Goal: Information Seeking & Learning: Learn about a topic

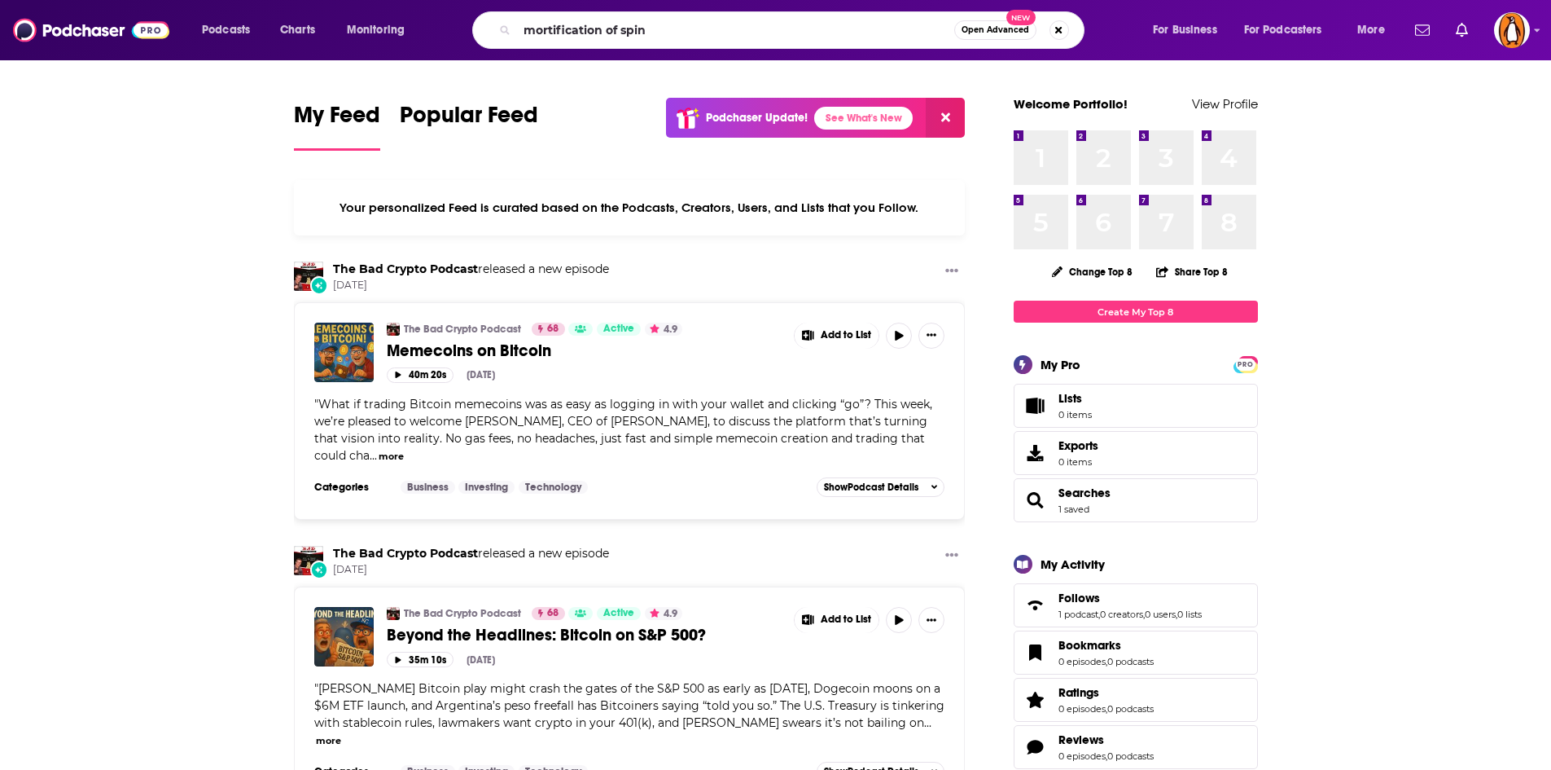
type input "mortification of spin"
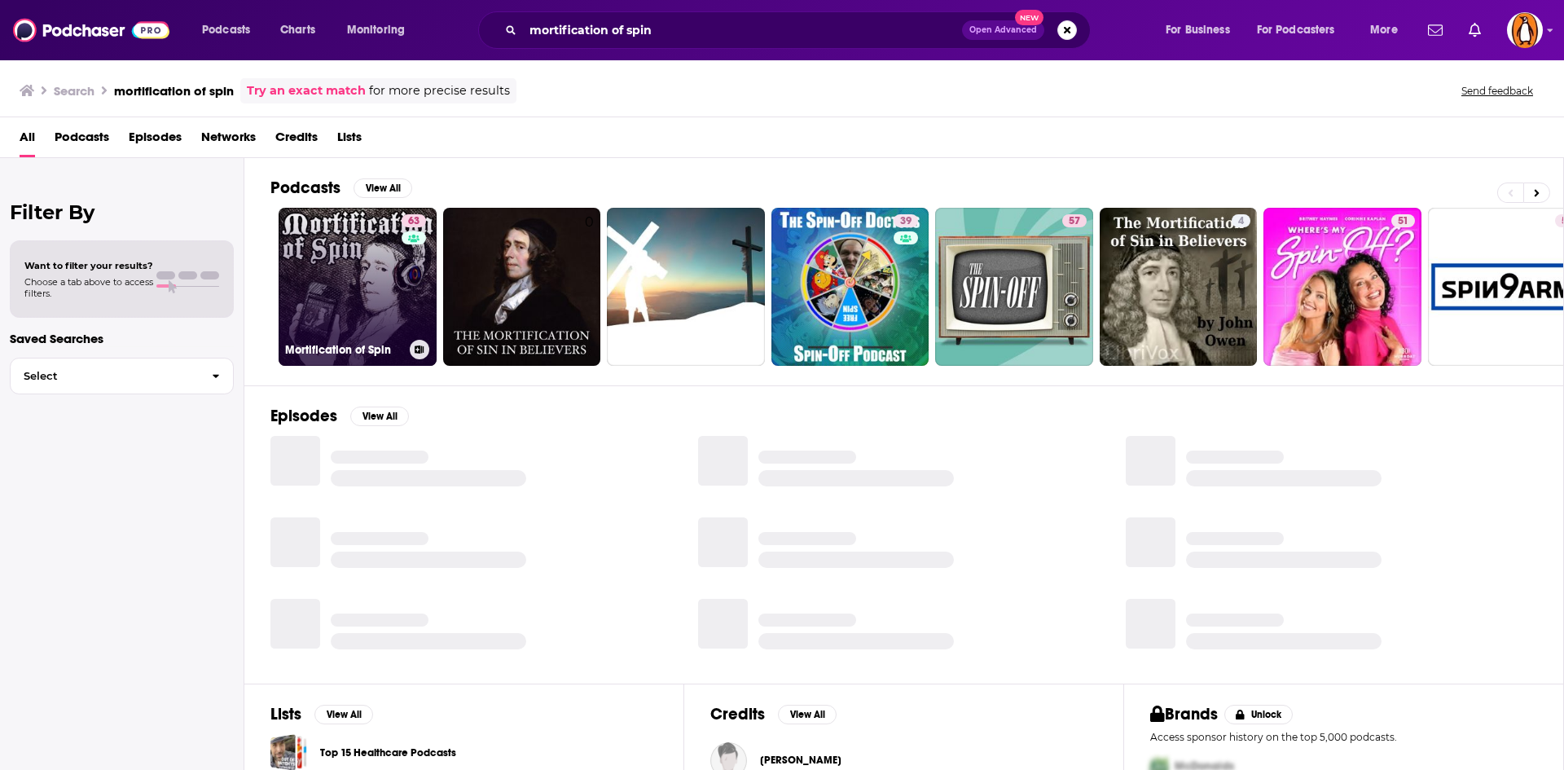
click at [326, 287] on link "63 Mortification of Spin" at bounding box center [358, 287] width 158 height 158
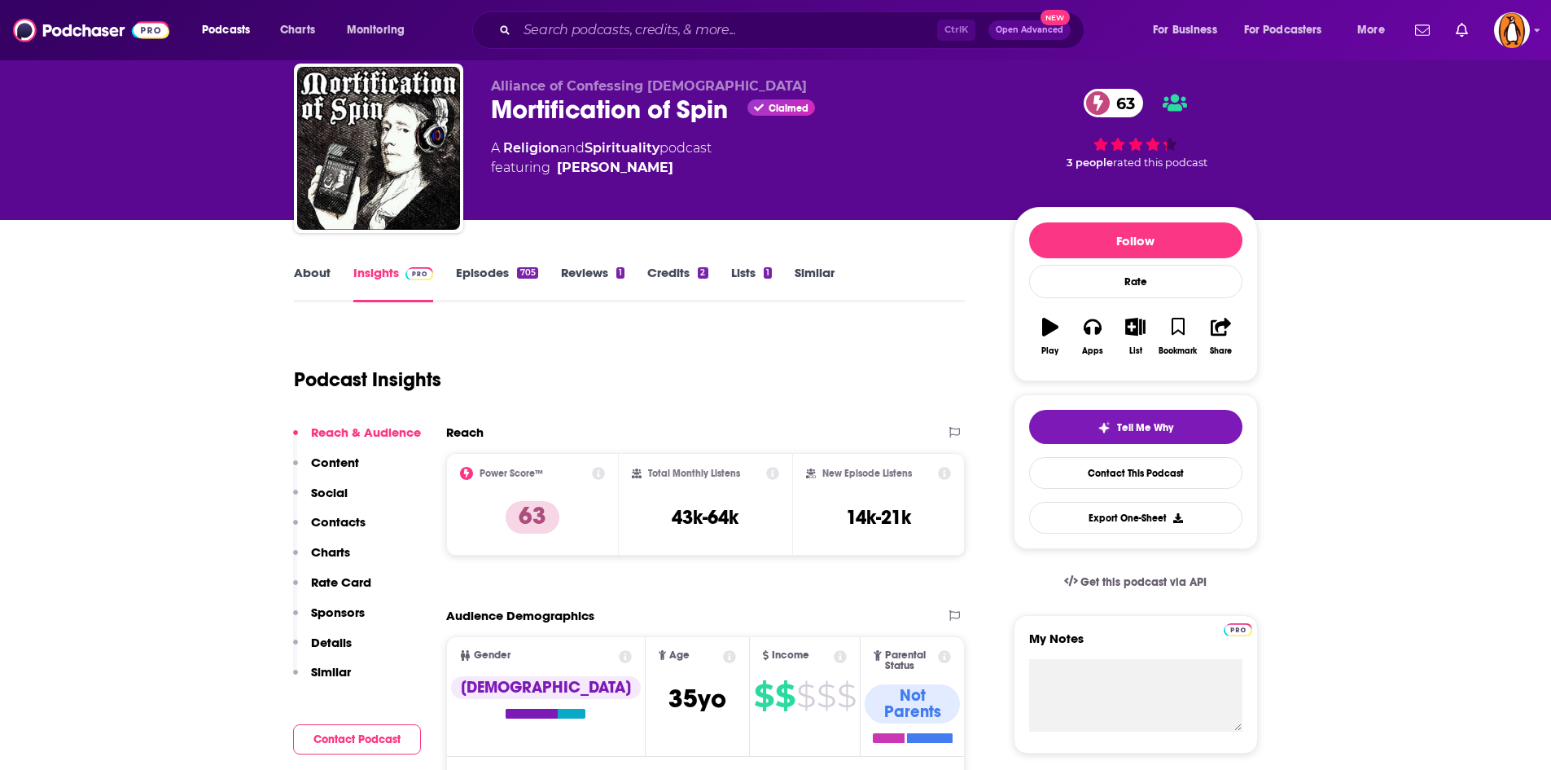
scroll to position [46, 0]
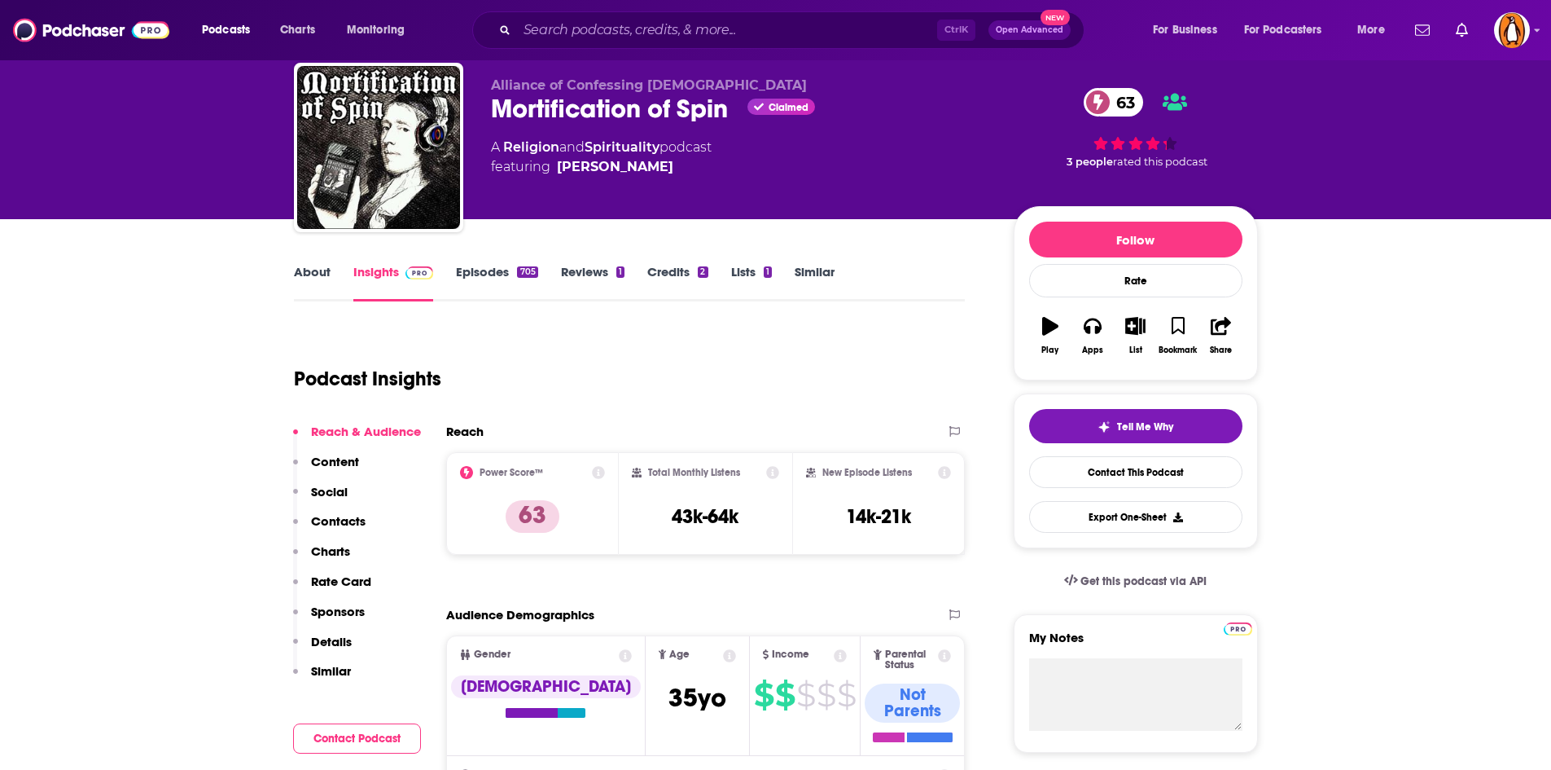
click at [309, 273] on link "About" at bounding box center [312, 282] width 37 height 37
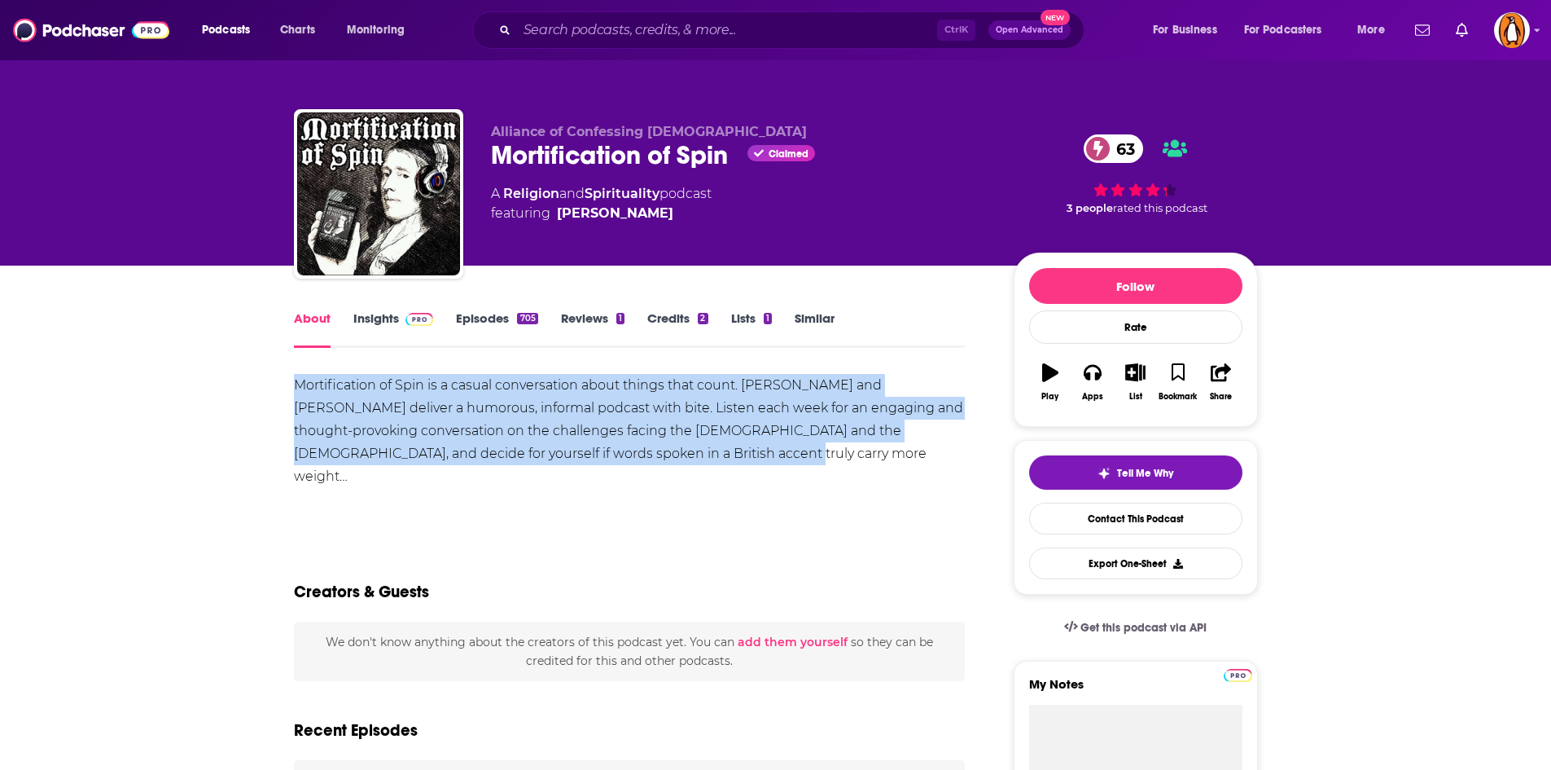
drag, startPoint x: 684, startPoint y: 456, endPoint x: 244, endPoint y: 390, distance: 444.7
copy div "Mortification of Spin is a casual conversation about things that count. [PERSON…"
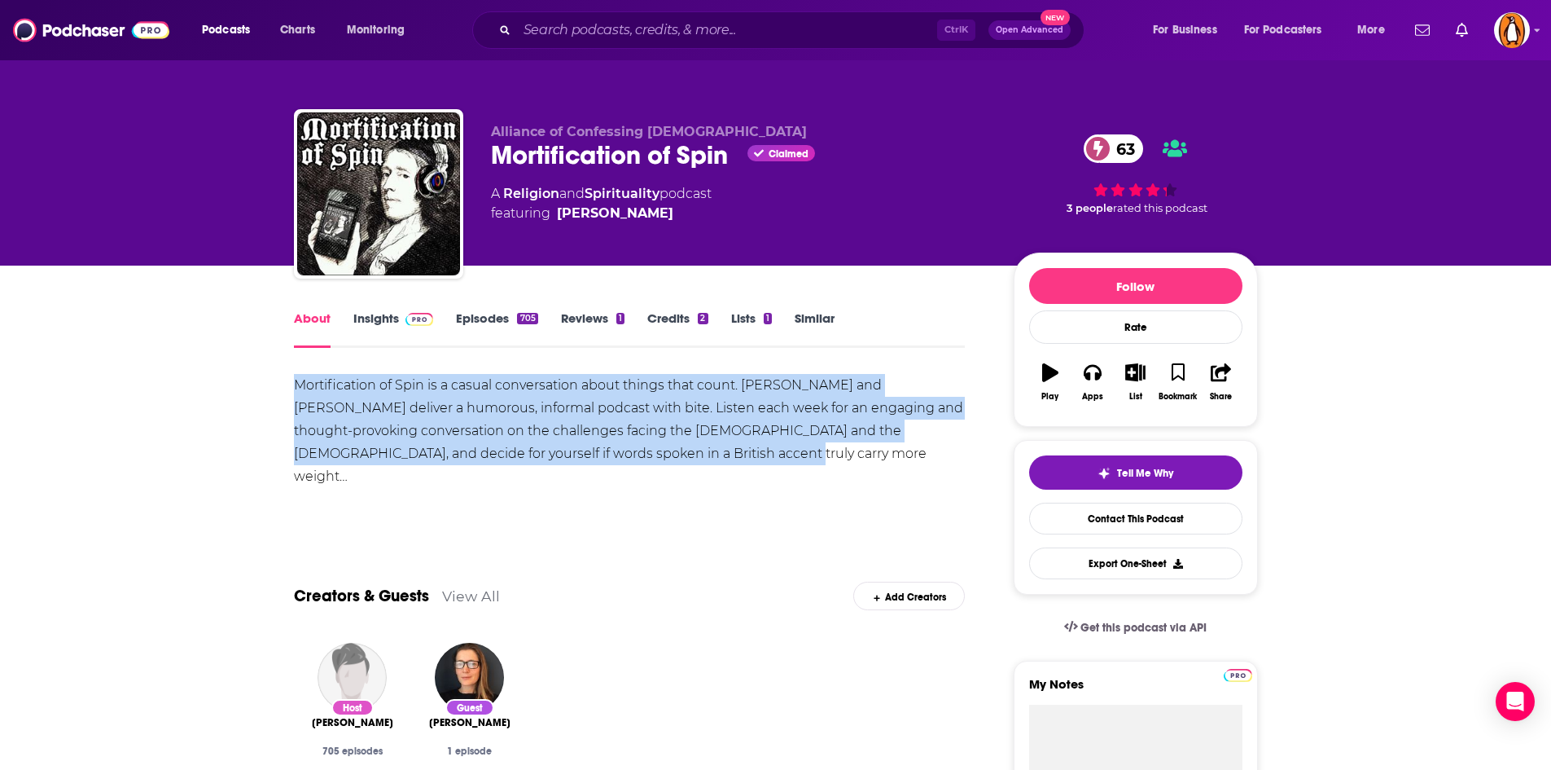
click at [396, 318] on link "Insights" at bounding box center [393, 328] width 81 height 37
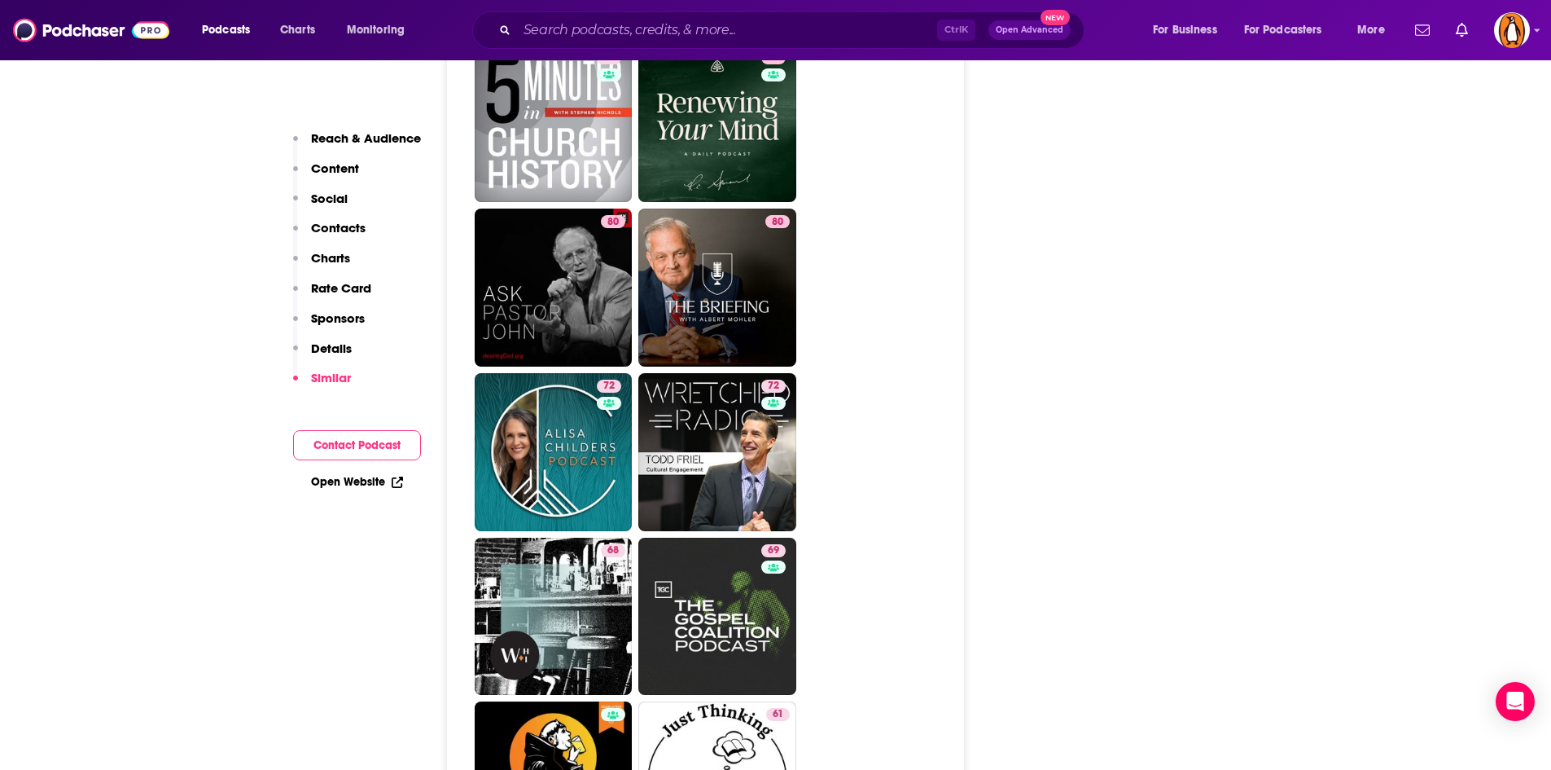
scroll to position [3215, 0]
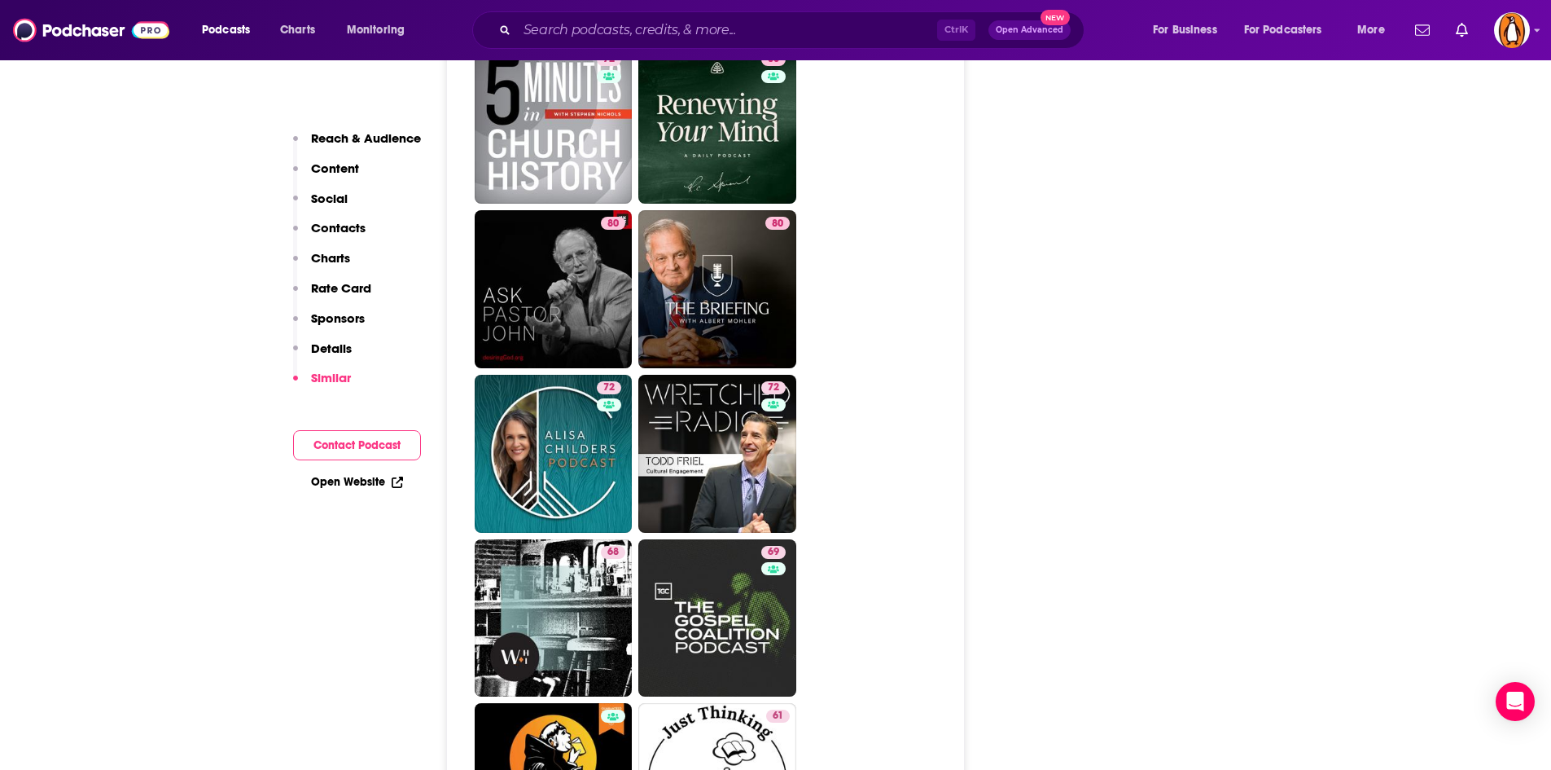
drag, startPoint x: 139, startPoint y: 454, endPoint x: 108, endPoint y: 541, distance: 92.5
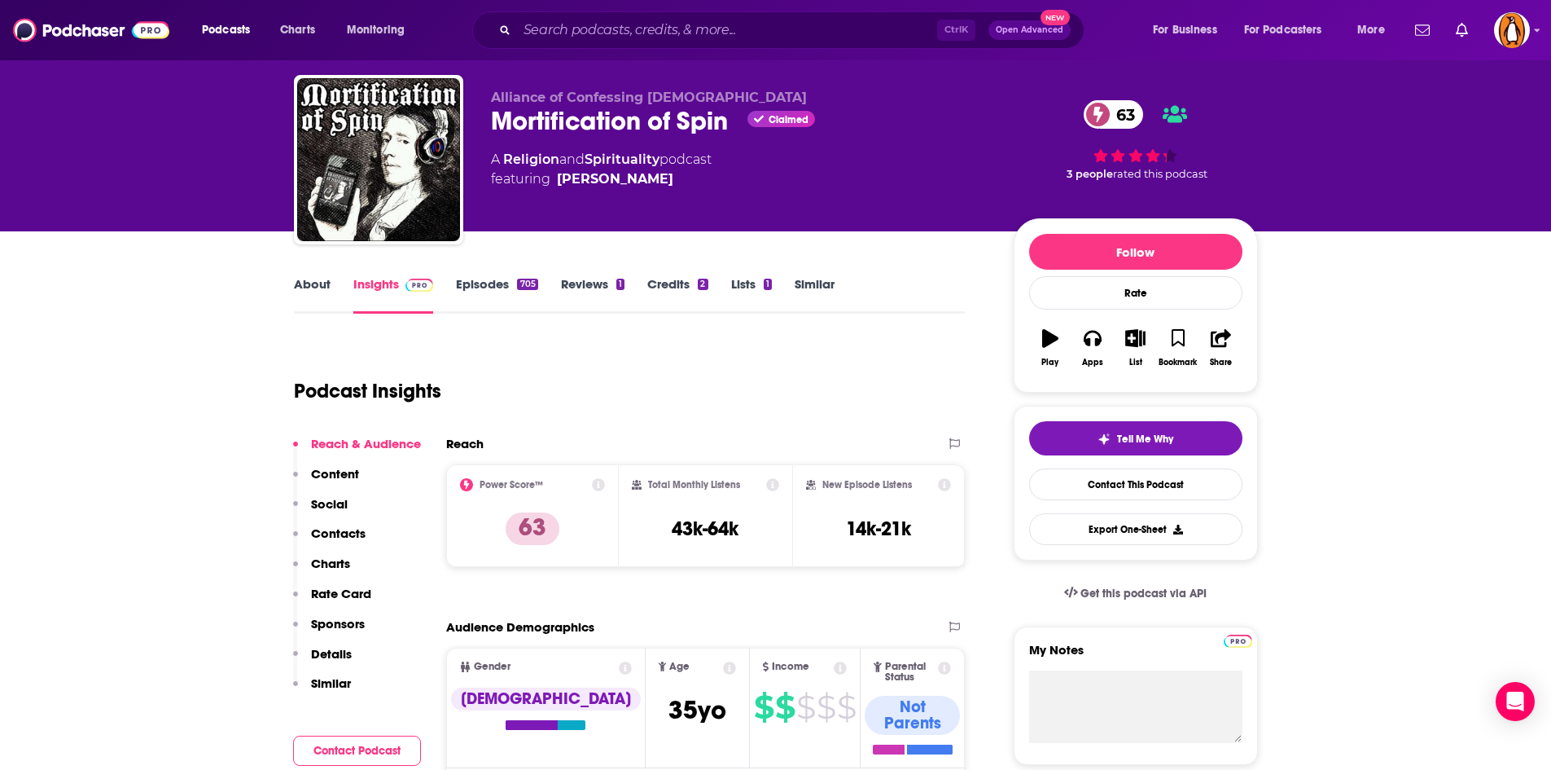
scroll to position [0, 0]
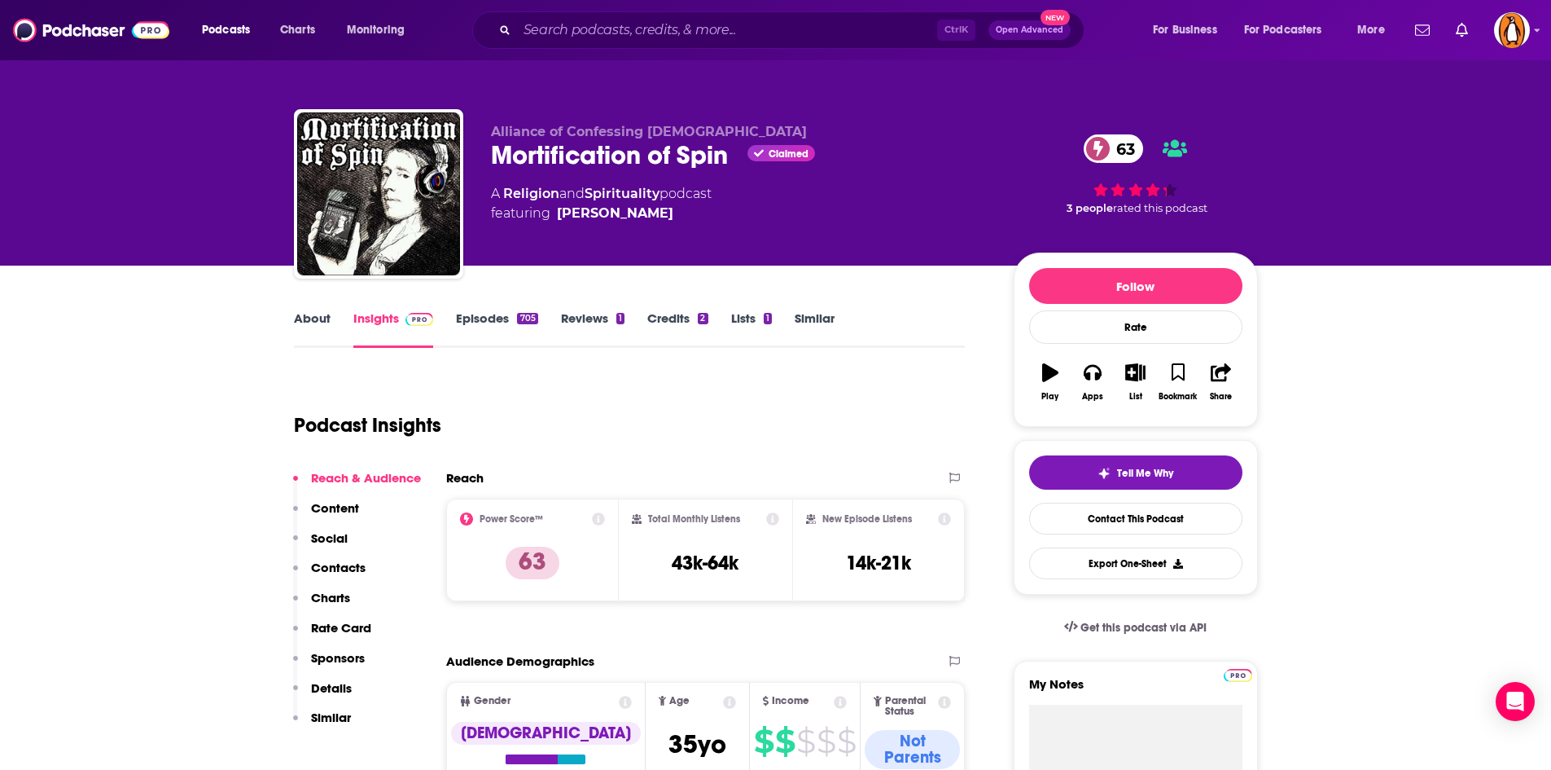
click at [474, 325] on link "Episodes 705" at bounding box center [496, 328] width 81 height 37
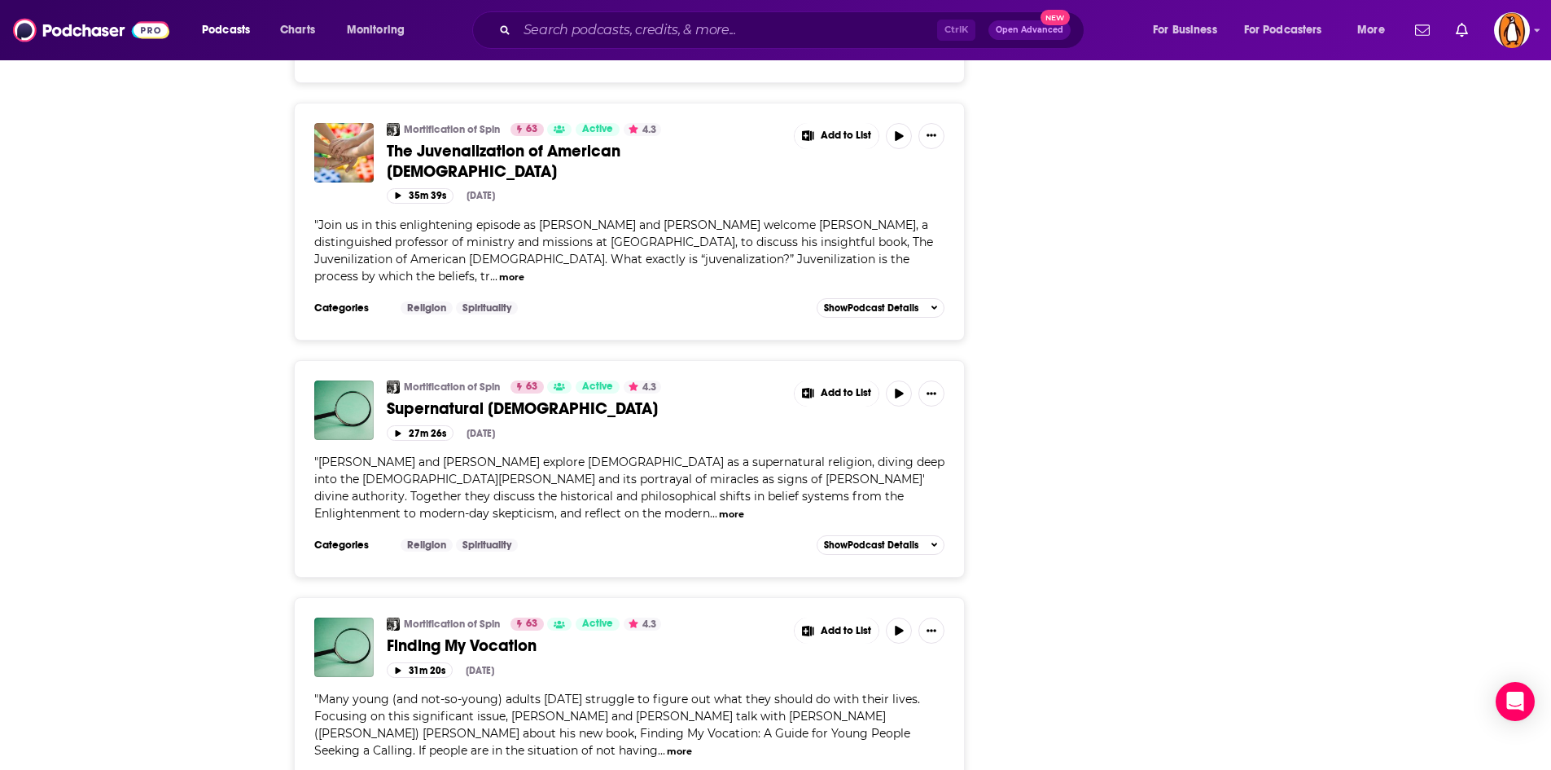
scroll to position [5441, 0]
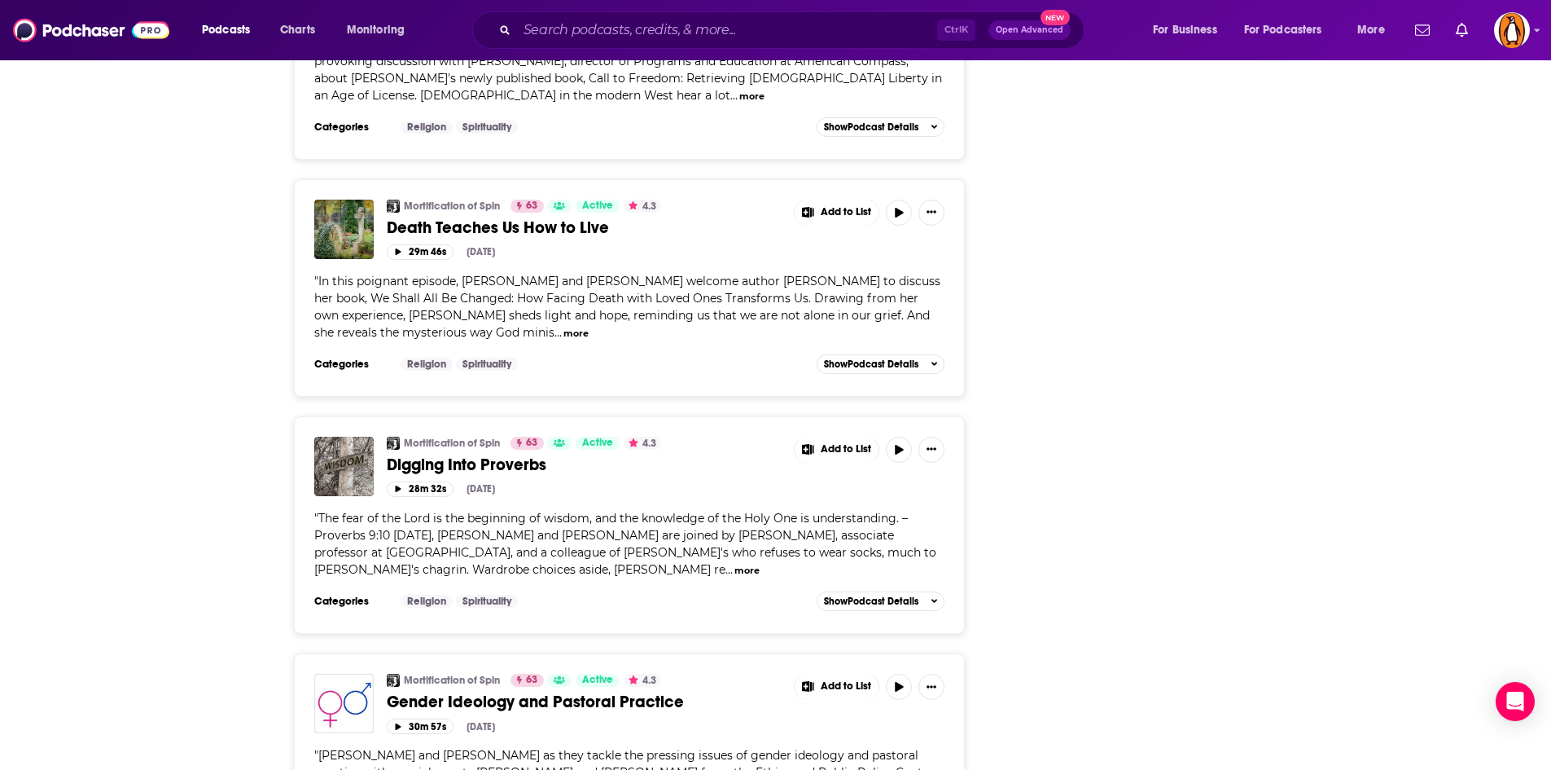
scroll to position [3851, 0]
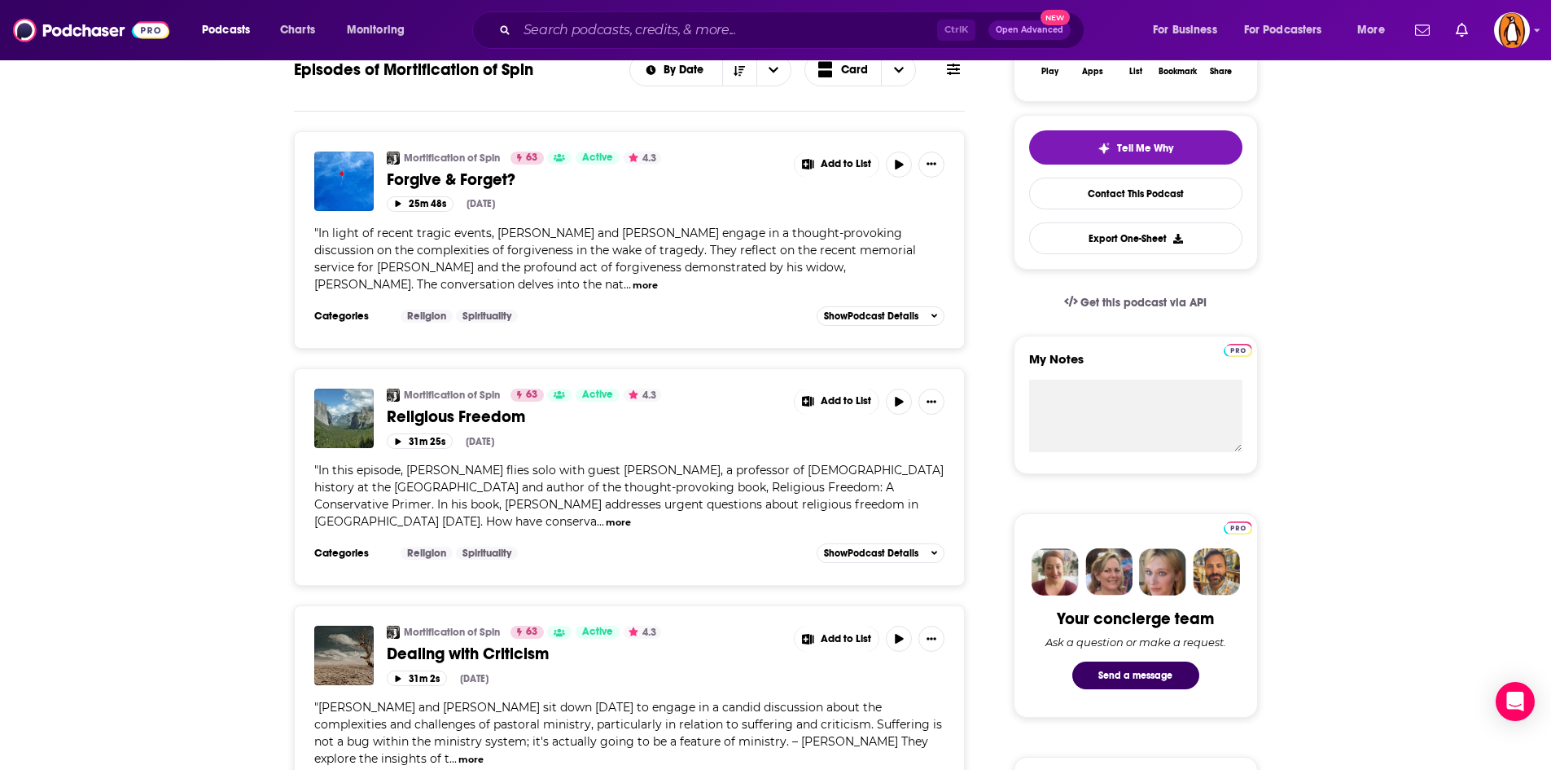
scroll to position [324, 0]
